Goal: Use online tool/utility: Utilize a website feature to perform a specific function

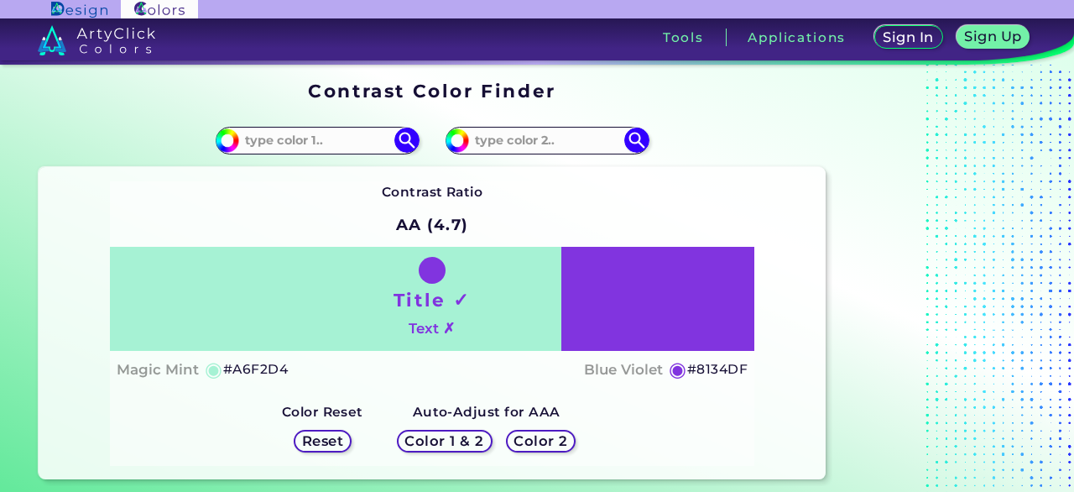
click at [285, 144] on input at bounding box center [317, 140] width 156 height 23
paste input "#007bff"
type input "#007bff"
click at [482, 139] on input at bounding box center [547, 140] width 156 height 23
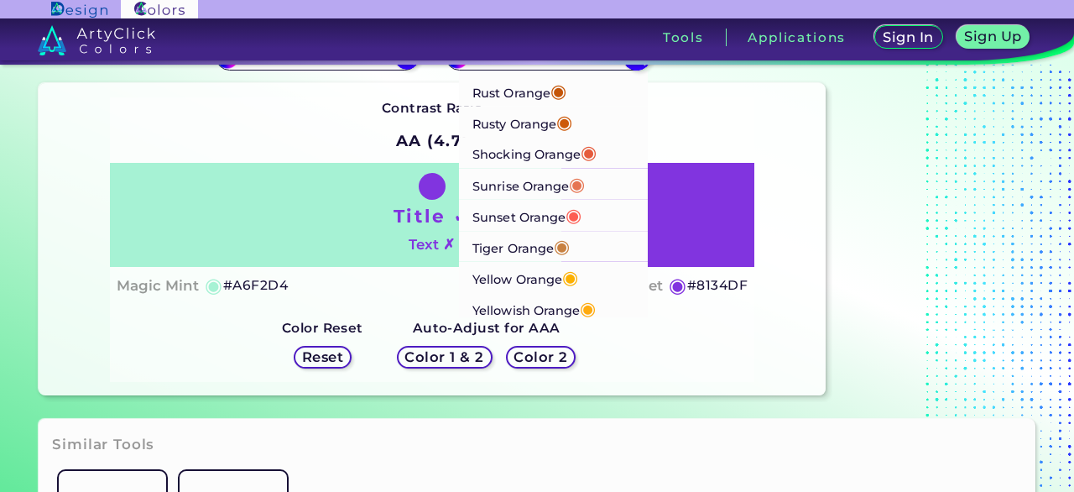
scroll to position [84, 0]
type input "orange"
click at [551, 311] on p "Yellowish Orange ◉" at bounding box center [534, 307] width 123 height 31
type input "#ffab0f"
type input "#FFAB0F"
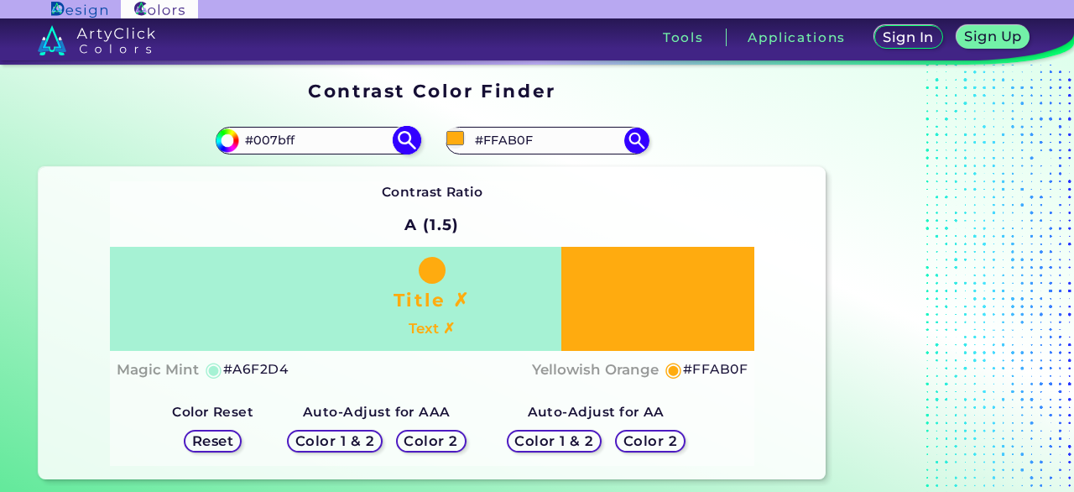
click at [409, 142] on img at bounding box center [406, 140] width 29 height 29
type input "#007bff"
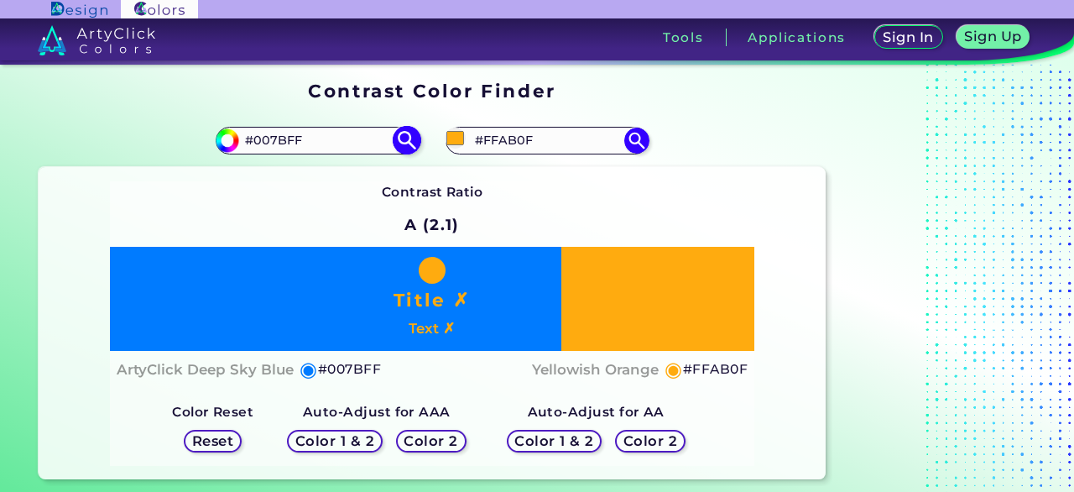
click at [306, 143] on input "#007BFF" at bounding box center [317, 140] width 156 height 23
drag, startPoint x: 325, startPoint y: 145, endPoint x: 162, endPoint y: 133, distance: 163.3
click at [162, 133] on div "#007bff #007BFF" at bounding box center [236, 140] width 394 height 54
paste input "1a1a1a"
type input "#1a1a1a"
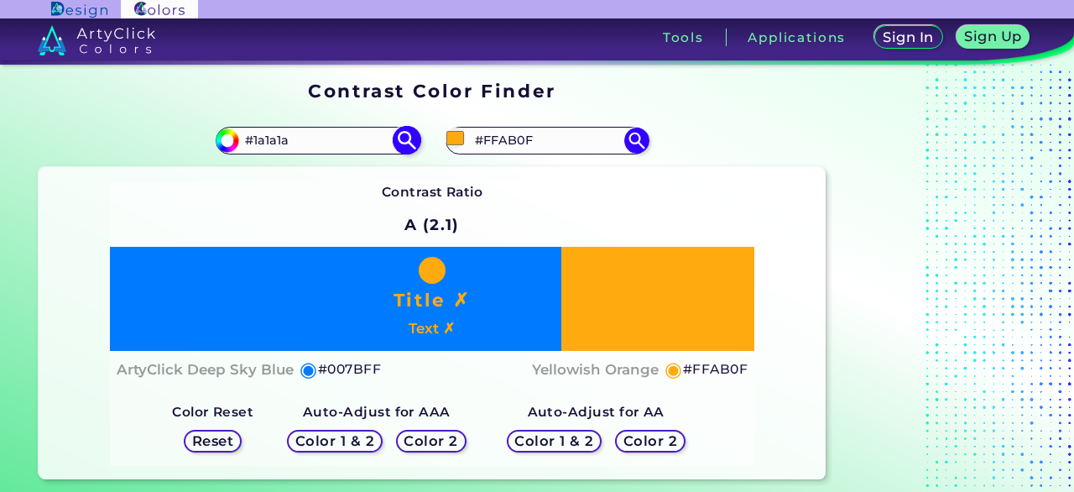
click at [409, 128] on img at bounding box center [406, 140] width 29 height 29
type input "#1a1a1a"
type input "#1A1A1A"
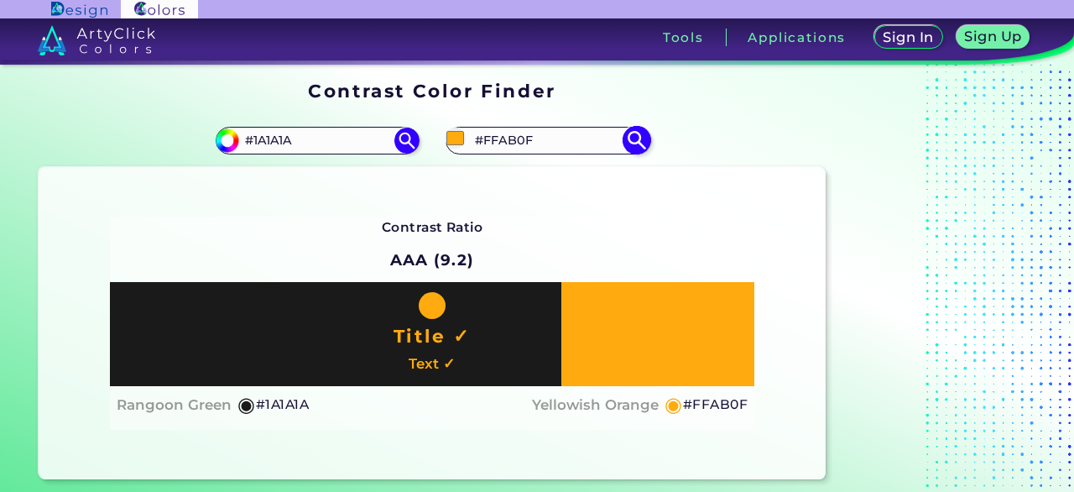
drag, startPoint x: 539, startPoint y: 139, endPoint x: 501, endPoint y: 148, distance: 38.7
click at [500, 147] on input "#FFAB0F" at bounding box center [547, 140] width 156 height 23
type input "#FFffff"
click at [635, 144] on img at bounding box center [636, 140] width 29 height 29
type input "#ffffff"
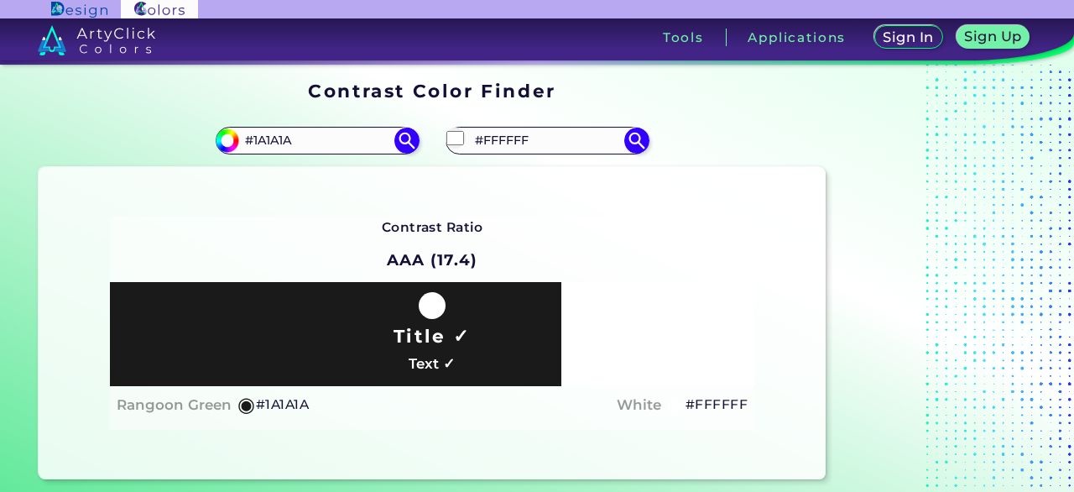
drag, startPoint x: 551, startPoint y: 143, endPoint x: 470, endPoint y: 154, distance: 81.4
click at [470, 154] on div "#ffffff #FFFFFF" at bounding box center [629, 140] width 394 height 54
click at [637, 144] on img at bounding box center [636, 140] width 29 height 29
paste input "1a1a1a"
type input "#"
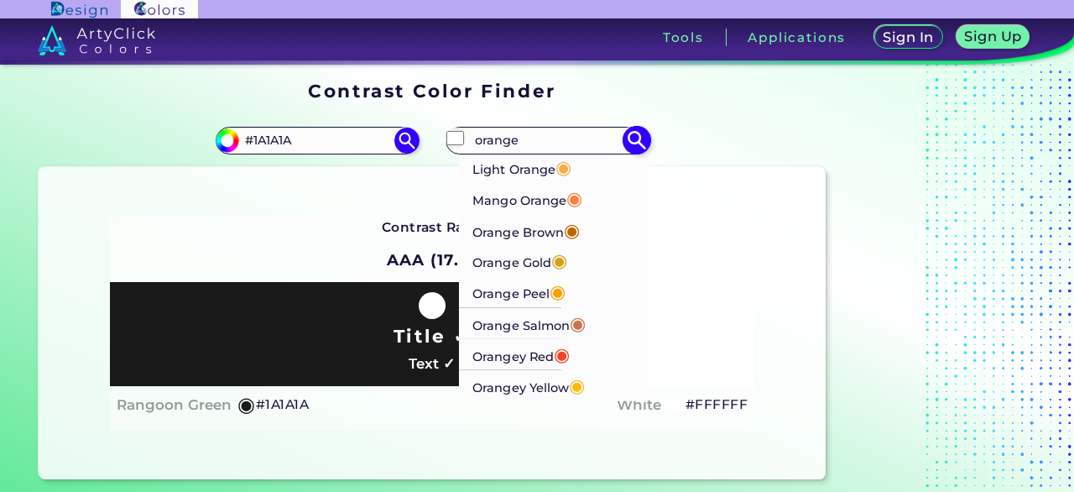
scroll to position [420, 0]
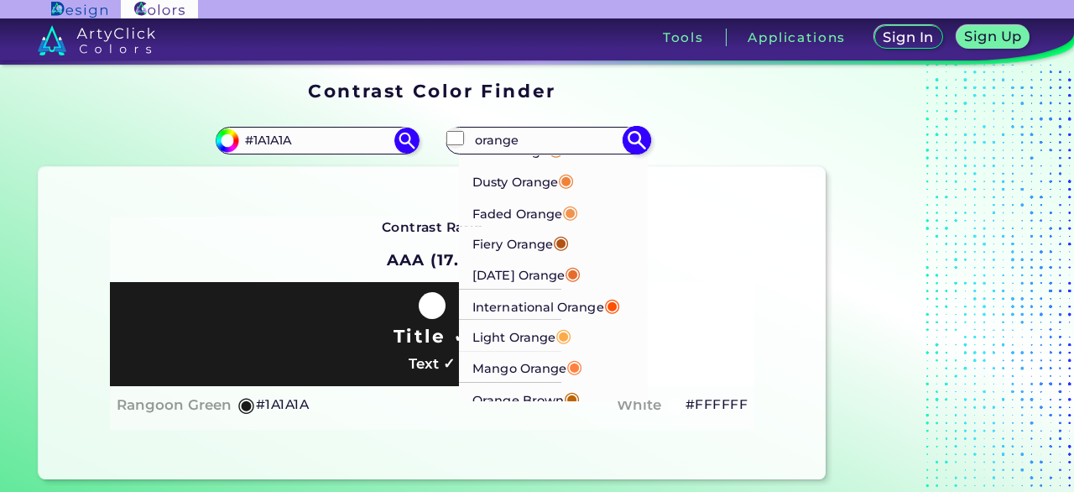
type input "orange"
click at [524, 341] on p "Light Orange ◉" at bounding box center [522, 335] width 99 height 31
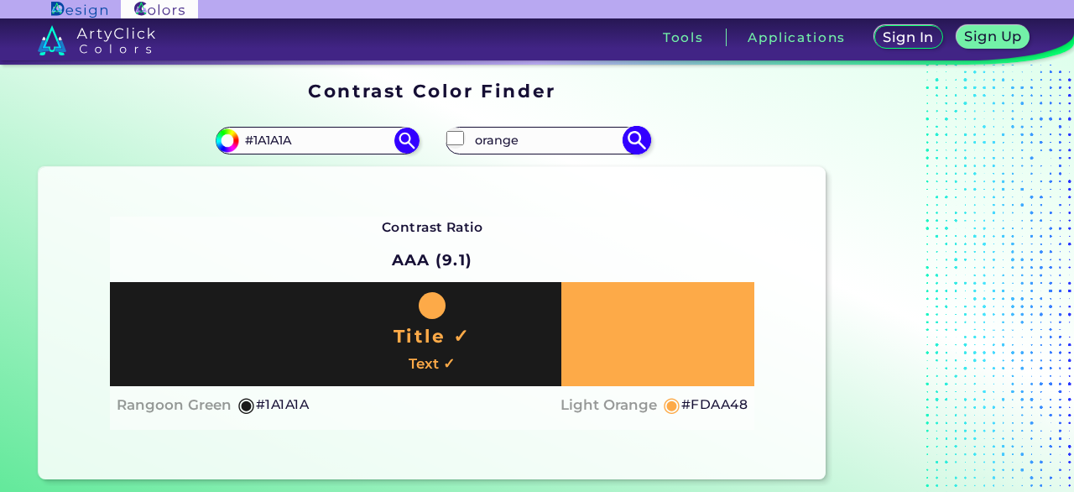
type input "#fdaa48"
click at [628, 137] on img at bounding box center [636, 140] width 29 height 29
click at [633, 142] on img at bounding box center [636, 140] width 29 height 29
click at [453, 139] on input "#fdaa48" at bounding box center [455, 138] width 21 height 21
click at [590, 133] on input "#FDAA48" at bounding box center [547, 140] width 156 height 23
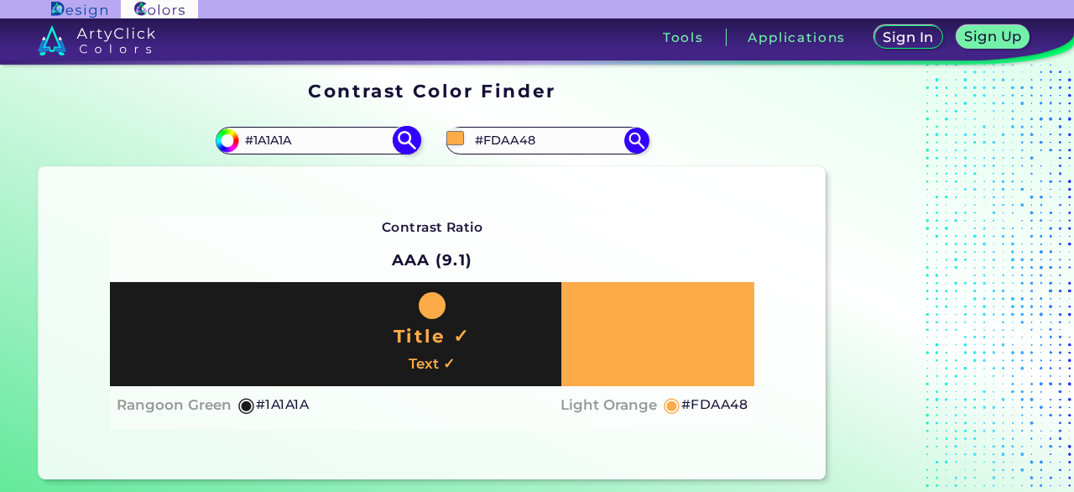
drag, startPoint x: 590, startPoint y: 133, endPoint x: 364, endPoint y: 142, distance: 226.0
click at [364, 142] on section "#1a1a1a #1A1A1A #fdaa48 #FDAA48 ArtyClick Orange ◉ Basket Ball Orange ◉ Blaze O…" at bounding box center [432, 296] width 800 height 379
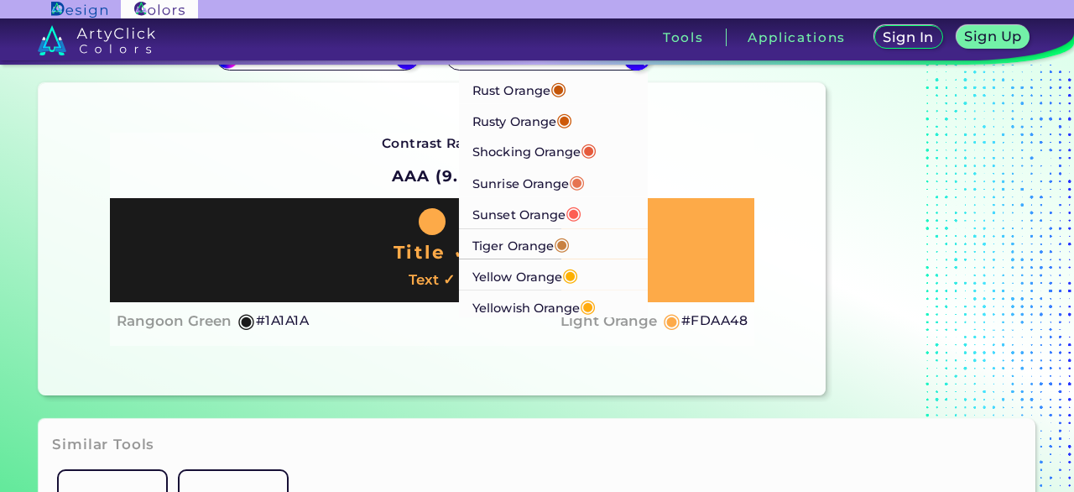
scroll to position [1142, 0]
type input "orange"
click at [525, 276] on p "Yellow Orange ◉" at bounding box center [526, 274] width 106 height 31
type input "#fcb001"
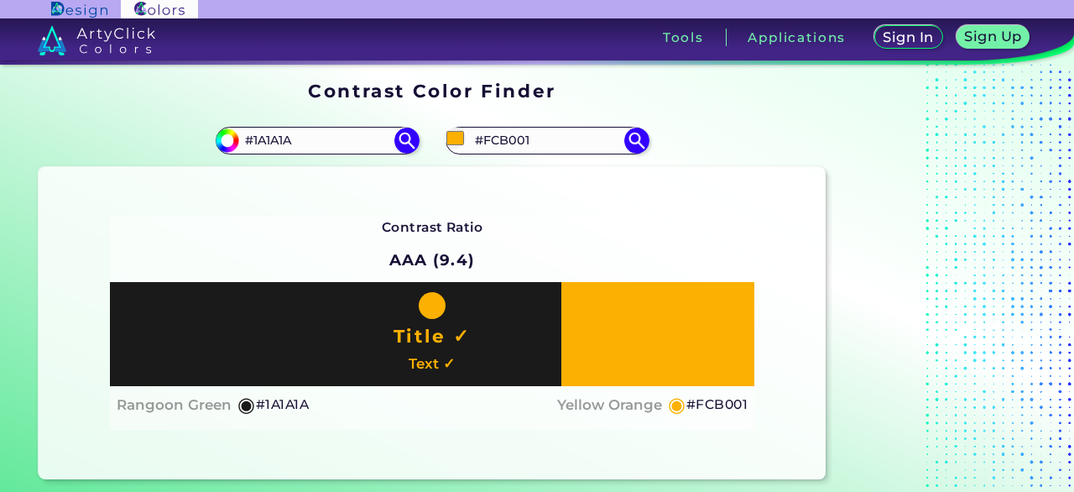
drag, startPoint x: 572, startPoint y: 143, endPoint x: 425, endPoint y: 142, distance: 147.7
click at [425, 142] on section "#1a1a1a #1A1A1A #fcb001 #FCB001 ArtyClick Orange ◉ Basket Ball Orange ◉ Blaze O…" at bounding box center [432, 296] width 800 height 379
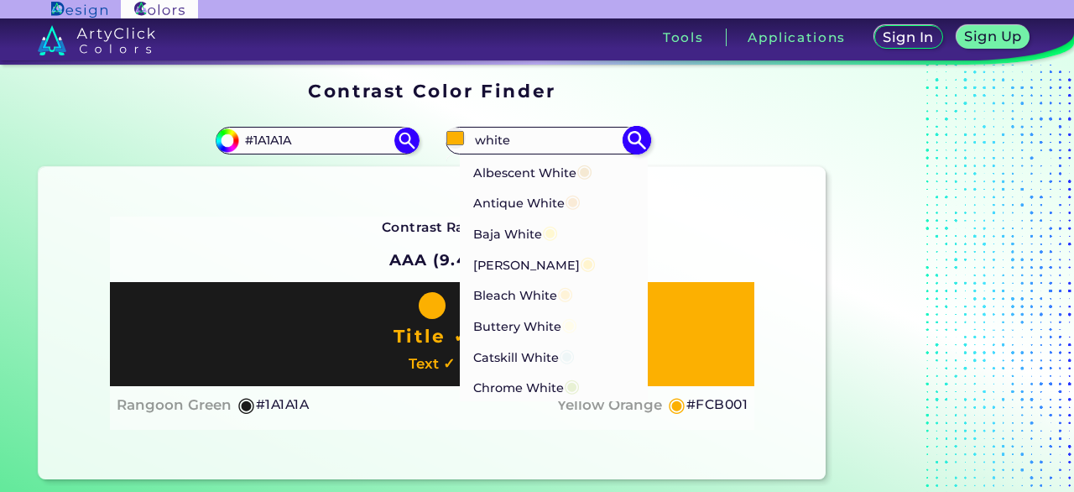
drag, startPoint x: 514, startPoint y: 133, endPoint x: 451, endPoint y: 144, distance: 63.9
click at [451, 144] on div "#fcb001 white Albescent White ◉ Antique White ◉ Baja White ◉ Barley White ◉ Ble…" at bounding box center [547, 140] width 203 height 27
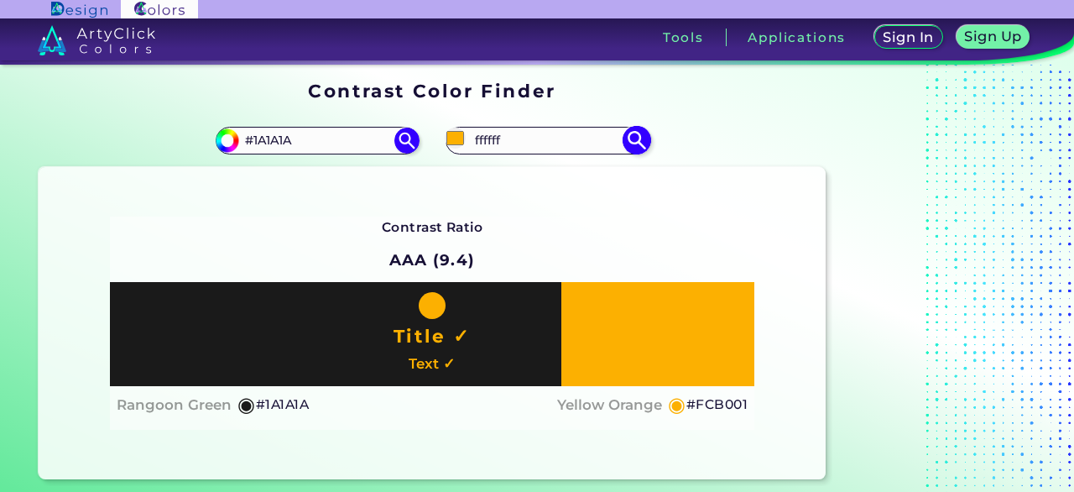
type input "ffffff"
type input "#ffffff"
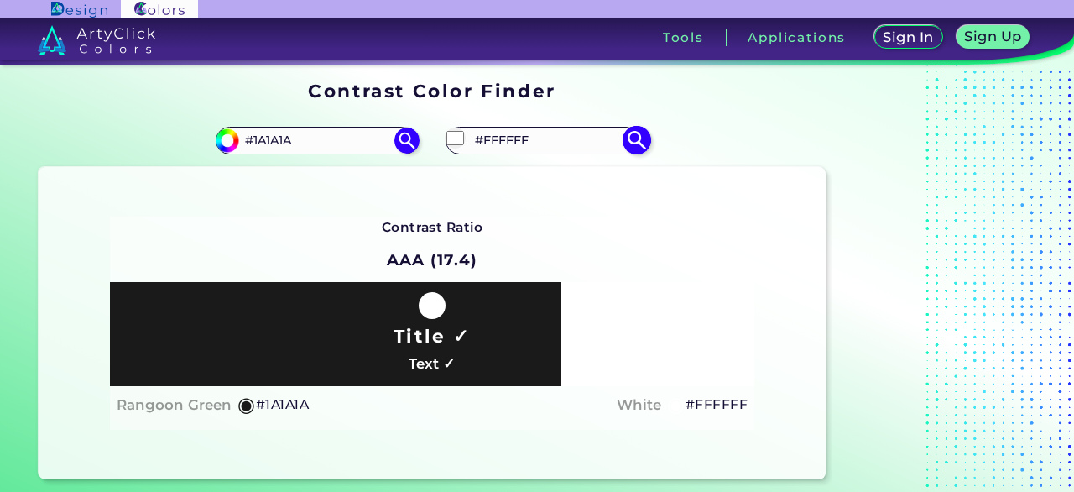
drag, startPoint x: 536, startPoint y: 139, endPoint x: 470, endPoint y: 151, distance: 66.7
click at [470, 151] on input "#FFFFFF" at bounding box center [547, 140] width 156 height 23
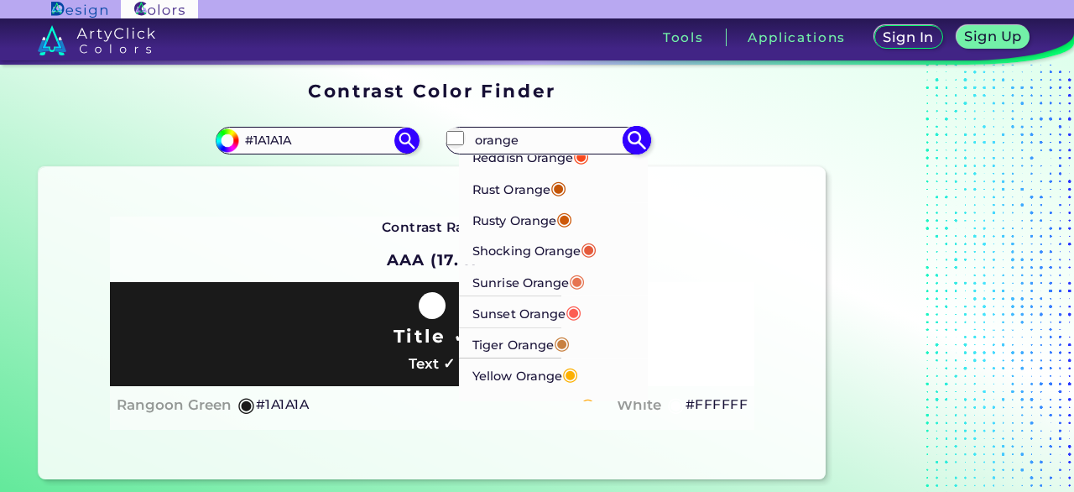
scroll to position [1148, 0]
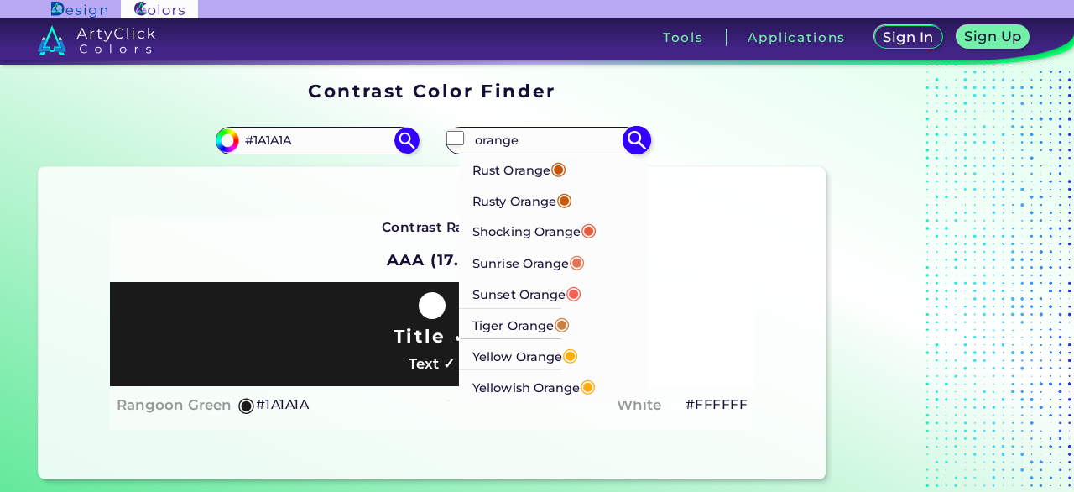
type input "orange"
click at [552, 386] on p "Yellowish Orange ◉" at bounding box center [534, 384] width 123 height 31
type input "#ffab0f"
type input "#FFAB0F"
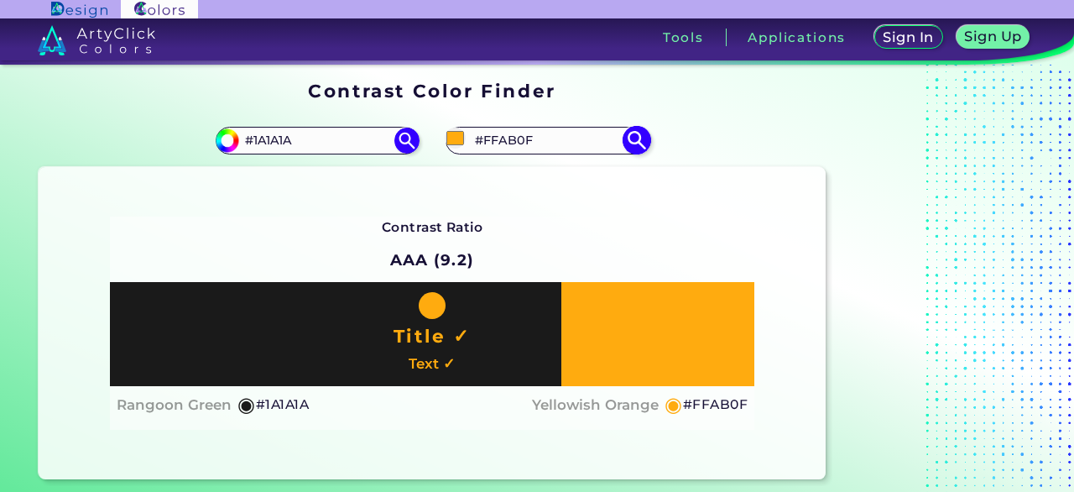
drag, startPoint x: 557, startPoint y: 131, endPoint x: 477, endPoint y: 140, distance: 81.1
click at [477, 140] on input "#FFAB0F" at bounding box center [547, 140] width 156 height 23
